Goal: Find specific page/section: Find specific page/section

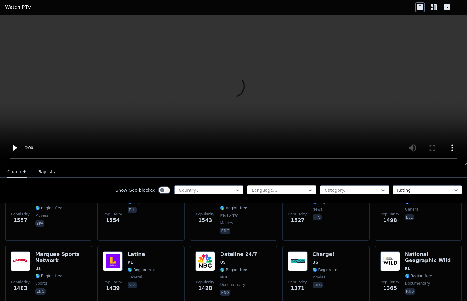
scroll to position [585, 0]
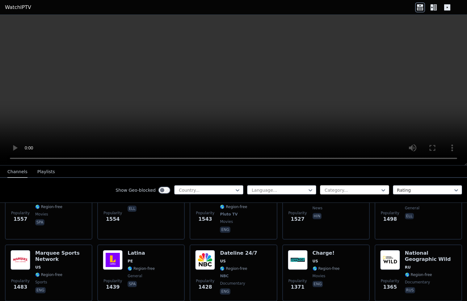
click at [335, 188] on div "Category..." at bounding box center [351, 190] width 55 height 6
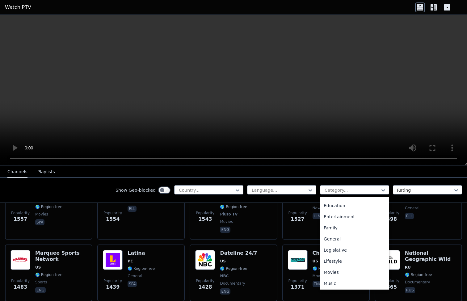
scroll to position [157, 0]
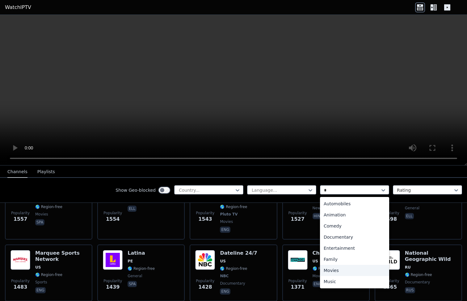
type input "**"
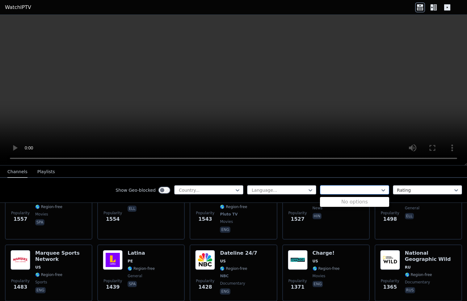
click at [339, 188] on div at bounding box center [352, 190] width 56 height 6
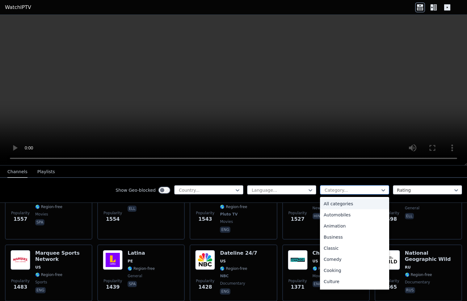
click at [339, 188] on div "Category..." at bounding box center [351, 190] width 55 height 6
type input "*"
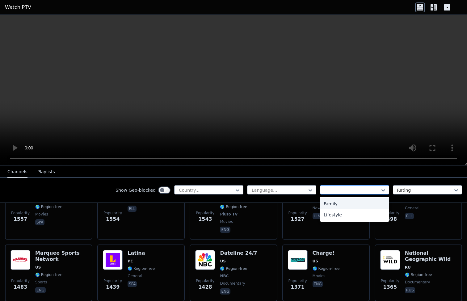
click at [340, 186] on div at bounding box center [354, 189] width 69 height 9
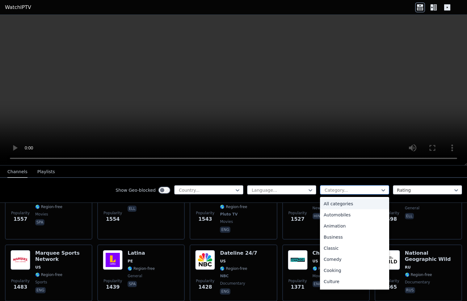
click at [340, 186] on div "Category..." at bounding box center [354, 189] width 69 height 9
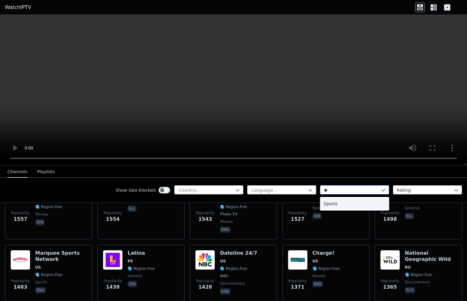
type input "***"
click at [333, 197] on div "Sports" at bounding box center [354, 204] width 69 height 14
click at [330, 205] on div "Sports" at bounding box center [354, 203] width 69 height 11
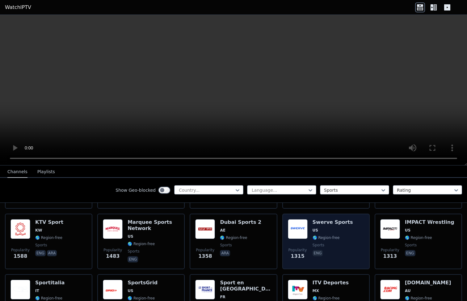
scroll to position [216, 0]
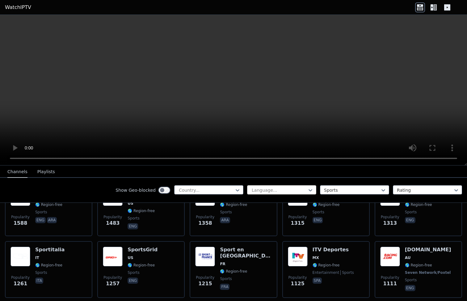
click at [263, 187] on div "Language..." at bounding box center [279, 190] width 55 height 6
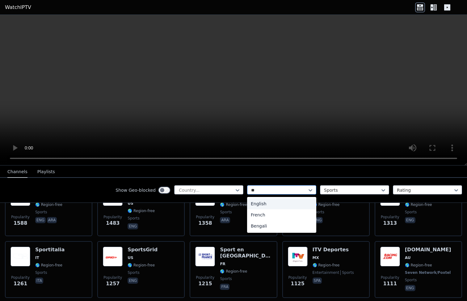
type input "***"
click at [263, 204] on div "English" at bounding box center [281, 203] width 69 height 11
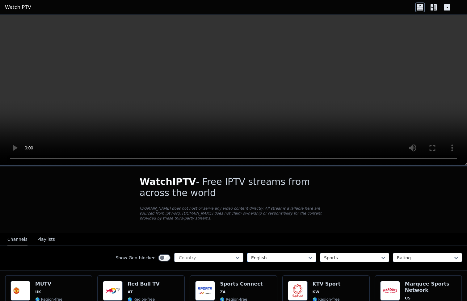
scroll to position [97, 0]
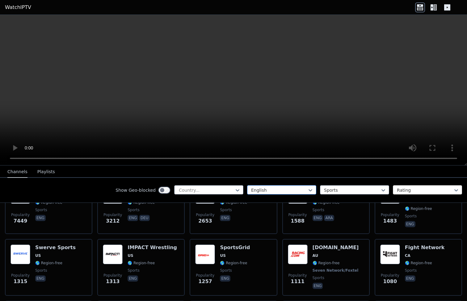
click at [422, 190] on div at bounding box center [425, 190] width 56 height 6
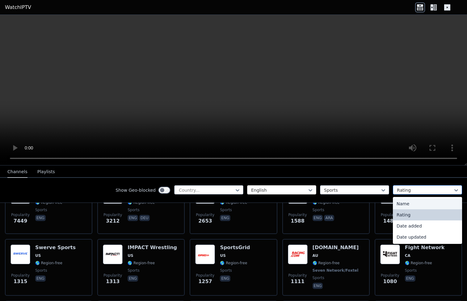
click at [415, 192] on div at bounding box center [425, 190] width 56 height 6
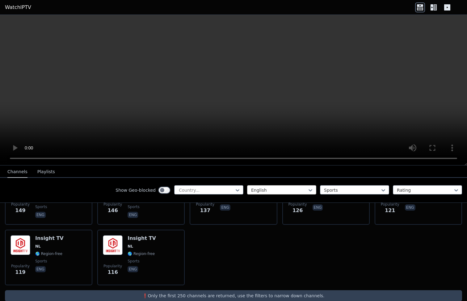
scroll to position [605, 0]
